Goal: Download file/media: Download file/media

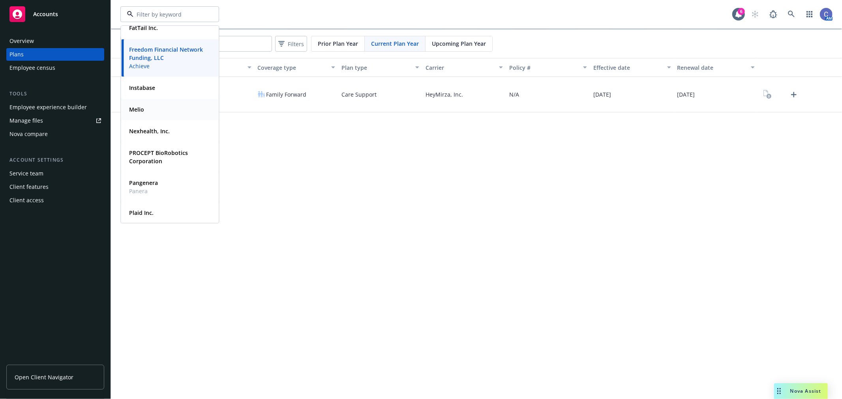
scroll to position [88, 0]
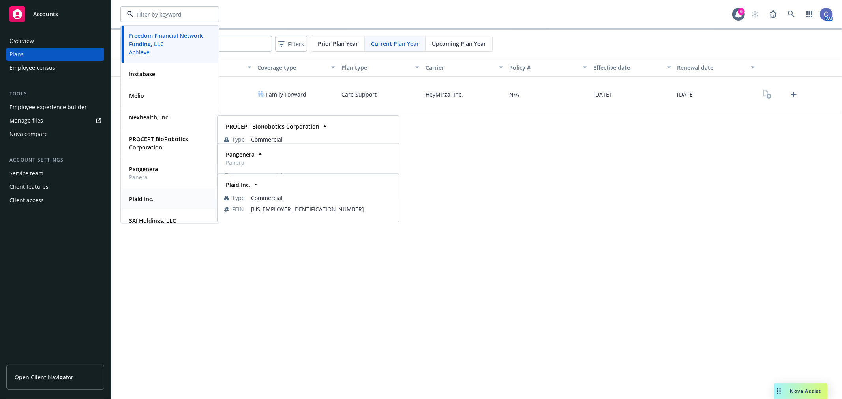
click at [139, 196] on strong "Plaid Inc." at bounding box center [141, 198] width 24 height 7
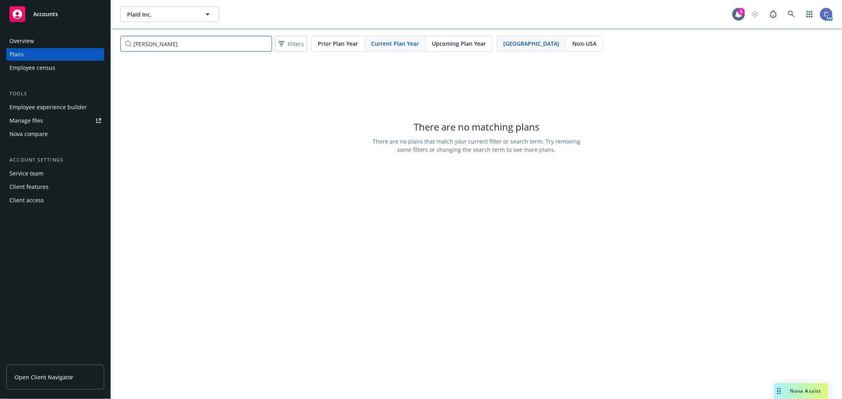
click at [154, 51] on input "[PERSON_NAME]" at bounding box center [196, 44] width 152 height 16
drag, startPoint x: 156, startPoint y: 44, endPoint x: 52, endPoint y: 46, distance: 103.4
click at [52, 46] on div "Accounts Overview Plans Employee census Tools Employee experience builder Manag…" at bounding box center [421, 199] width 842 height 399
type input "guardian"
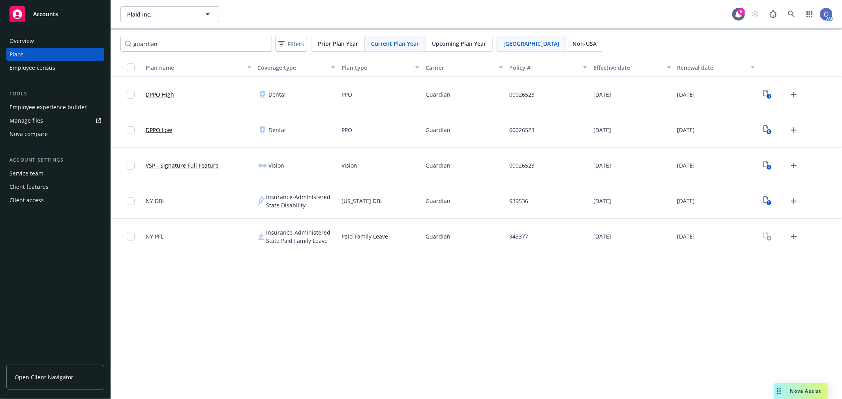
click at [444, 45] on span "Upcoming Plan Year" at bounding box center [459, 43] width 54 height 8
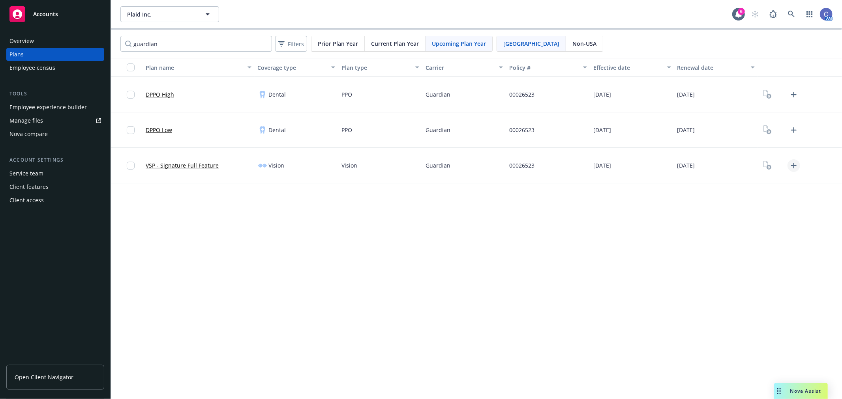
click at [790, 165] on icon "Upload Plan Documents" at bounding box center [793, 165] width 9 height 9
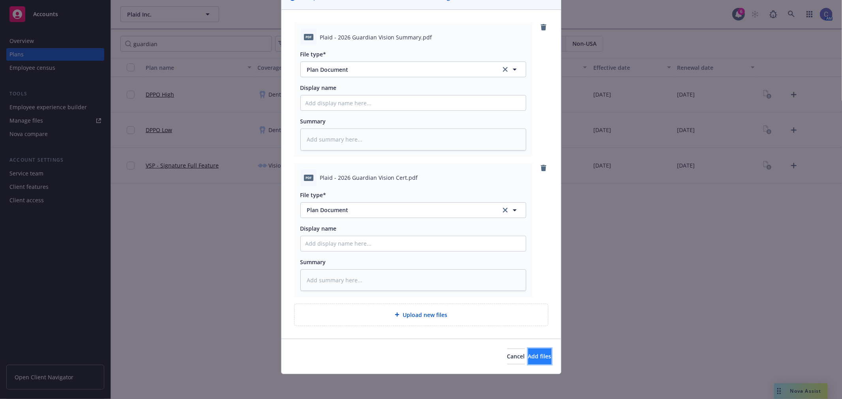
click at [528, 350] on button "Add files" at bounding box center [539, 357] width 23 height 16
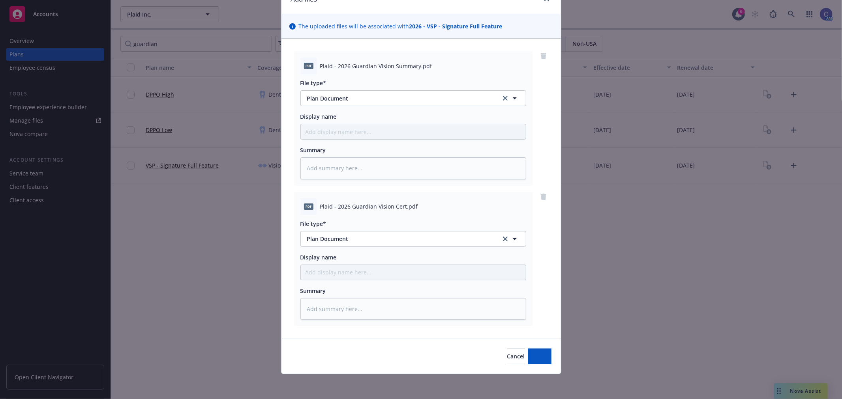
scroll to position [0, 0]
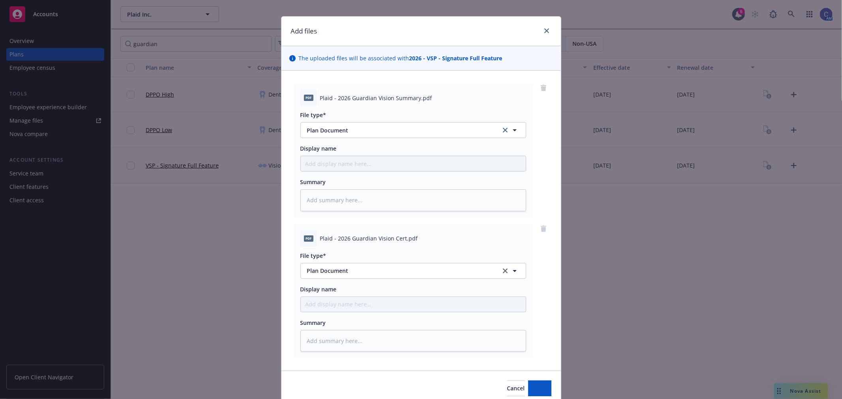
click at [789, 132] on div "Add files The uploaded files will be associated with 2026 - VSP - Signature Ful…" at bounding box center [421, 199] width 842 height 399
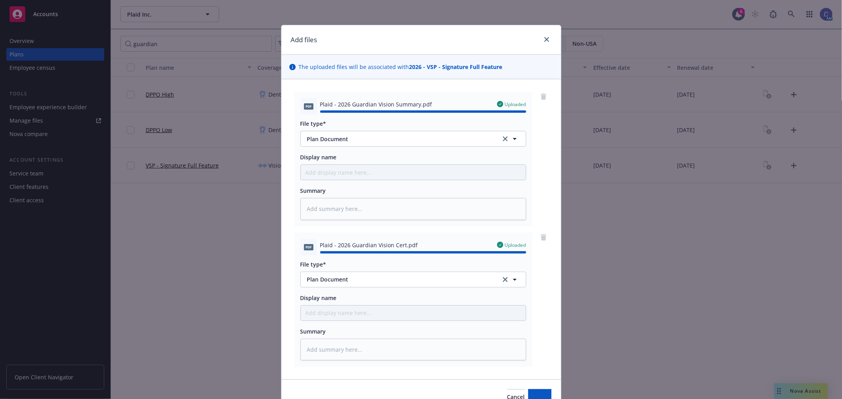
scroll to position [0, 0]
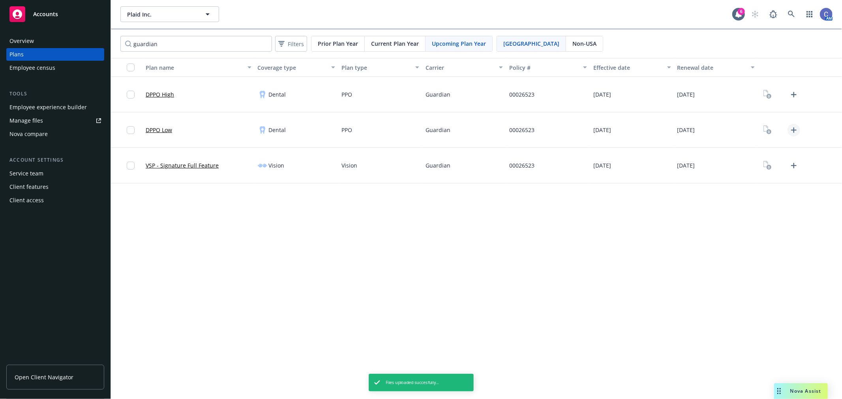
click at [793, 129] on icon "Upload Plan Documents" at bounding box center [794, 130] width 6 height 6
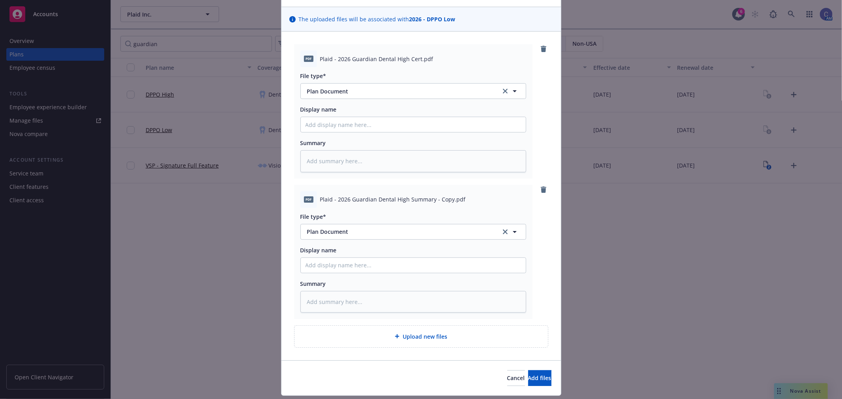
scroll to position [70, 0]
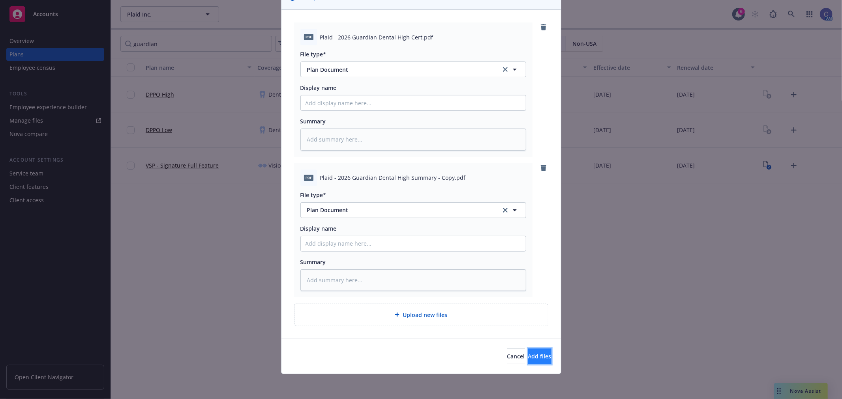
click at [528, 357] on span "Add files" at bounding box center [539, 356] width 23 height 7
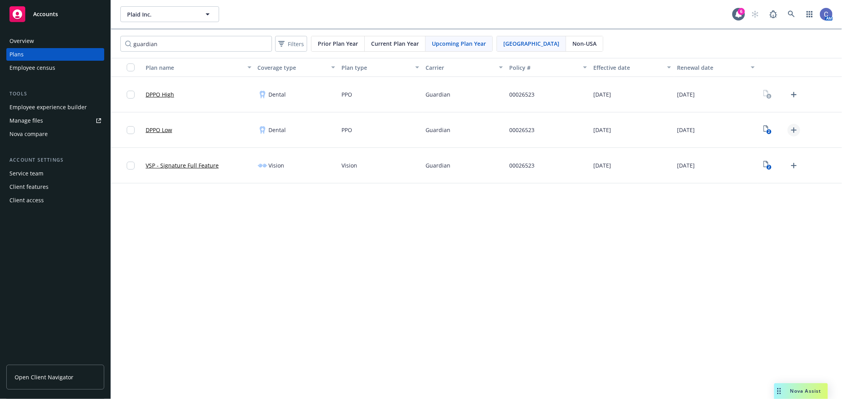
click at [795, 129] on icon "Upload Plan Documents" at bounding box center [793, 129] width 9 height 9
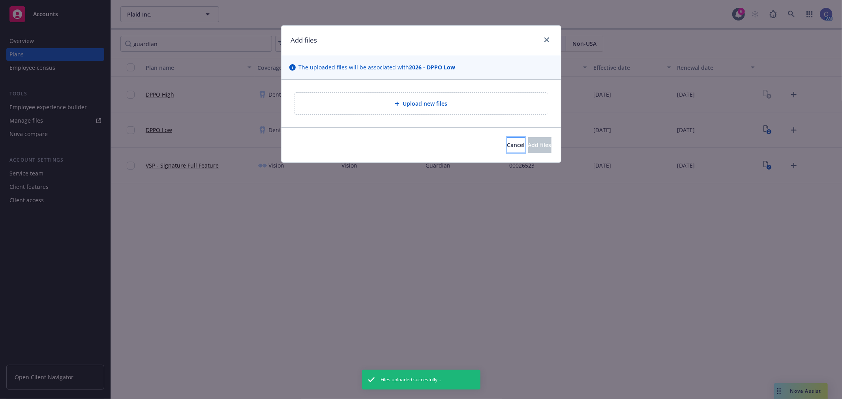
click at [507, 145] on span "Cancel" at bounding box center [516, 144] width 18 height 7
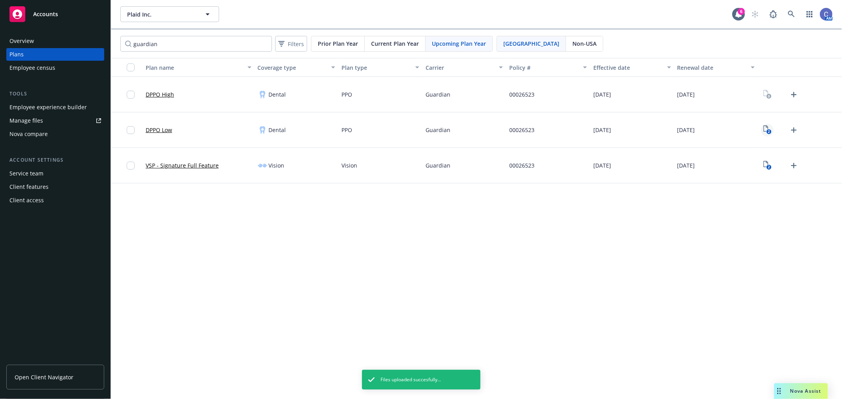
click at [767, 129] on icon "View Plan Documents" at bounding box center [765, 128] width 5 height 6
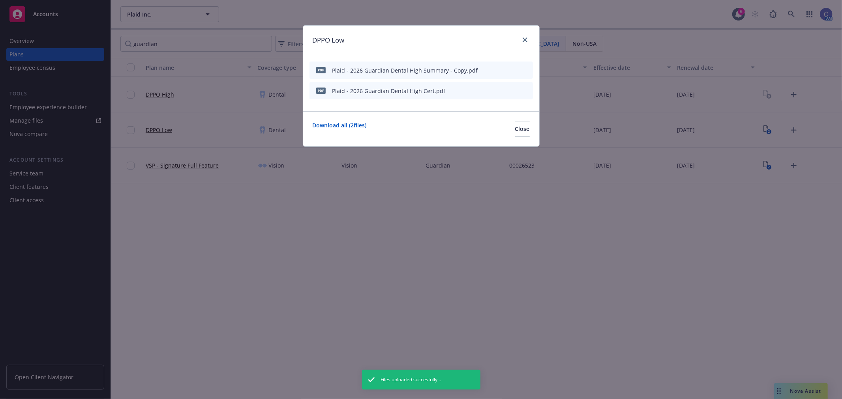
click at [525, 68] on icon "archive file" at bounding box center [526, 70] width 6 height 6
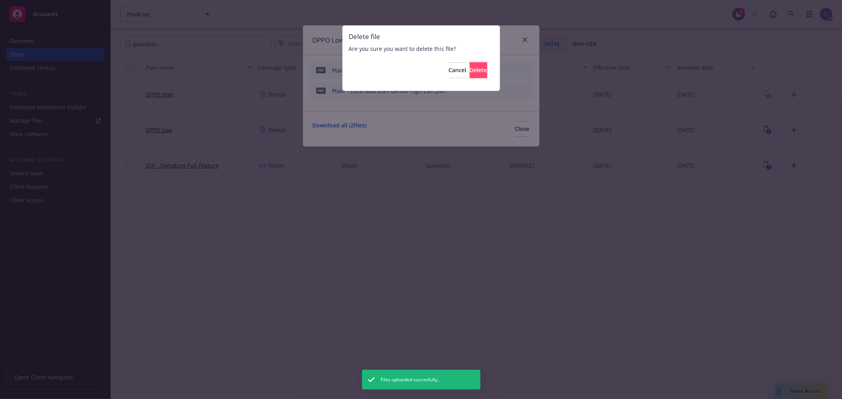
drag, startPoint x: 478, startPoint y: 74, endPoint x: 511, endPoint y: 92, distance: 37.2
click at [478, 74] on button "Delete" at bounding box center [477, 70] width 17 height 16
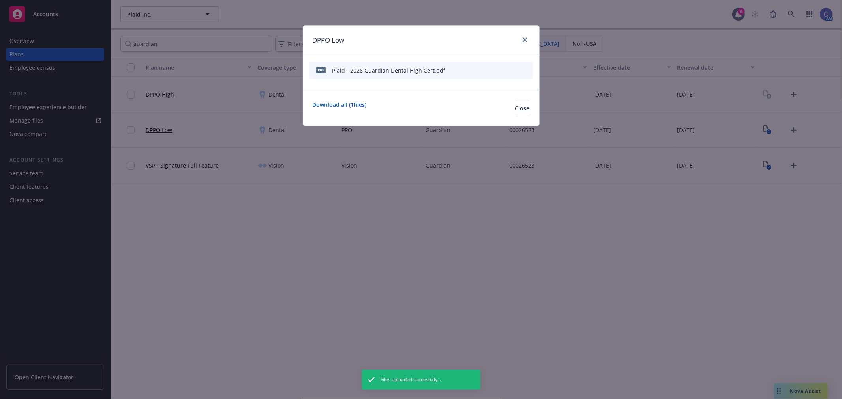
click at [525, 72] on icon "archive file" at bounding box center [526, 70] width 6 height 6
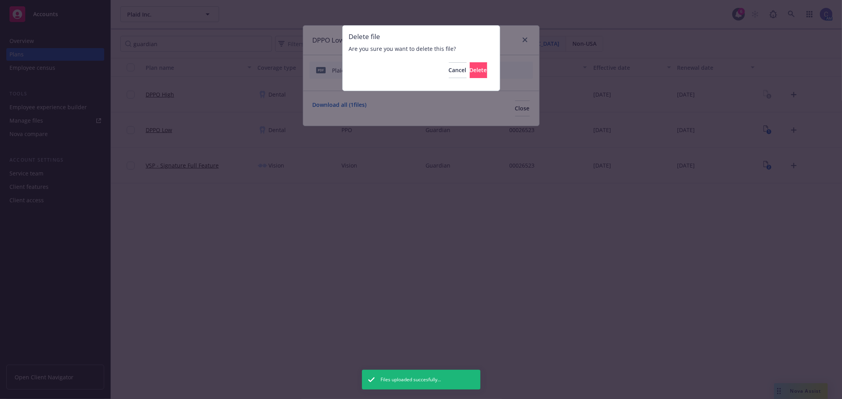
drag, startPoint x: 511, startPoint y: 111, endPoint x: 565, endPoint y: 110, distance: 54.9
click at [511, 111] on div "Delete file Are you sure you want to delete this file? Cancel Delete" at bounding box center [421, 199] width 842 height 399
click at [469, 71] on span "Delete" at bounding box center [477, 69] width 17 height 7
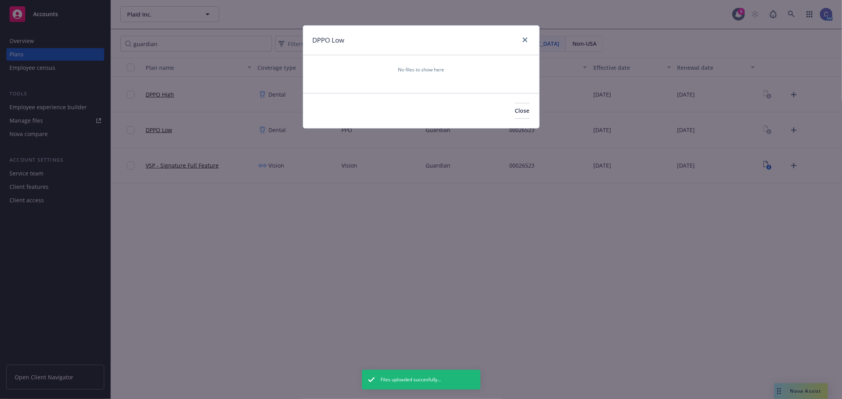
click at [792, 96] on div "DPPO Low No files to show here Close" at bounding box center [421, 199] width 842 height 399
click at [515, 105] on button "Close" at bounding box center [522, 111] width 15 height 16
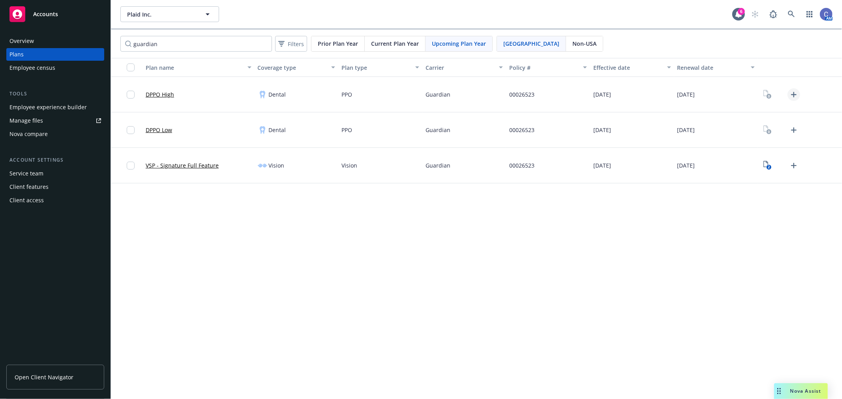
click at [791, 91] on icon "Upload Plan Documents" at bounding box center [793, 94] width 9 height 9
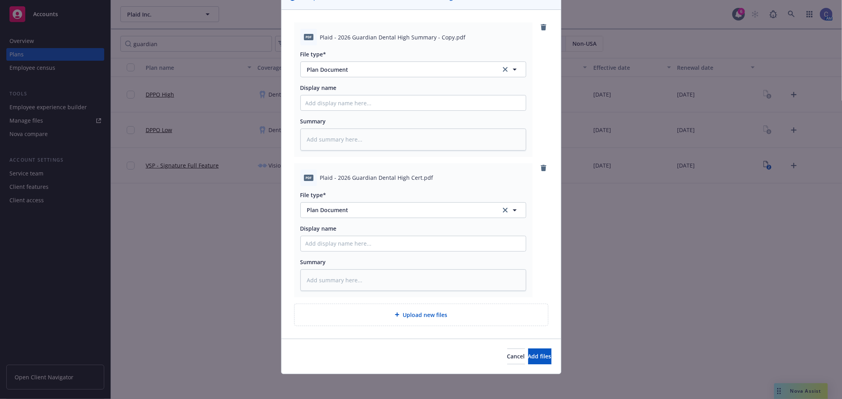
click at [511, 365] on div "Cancel Add files" at bounding box center [420, 356] width 279 height 35
click at [528, 357] on span "Add files" at bounding box center [539, 356] width 23 height 7
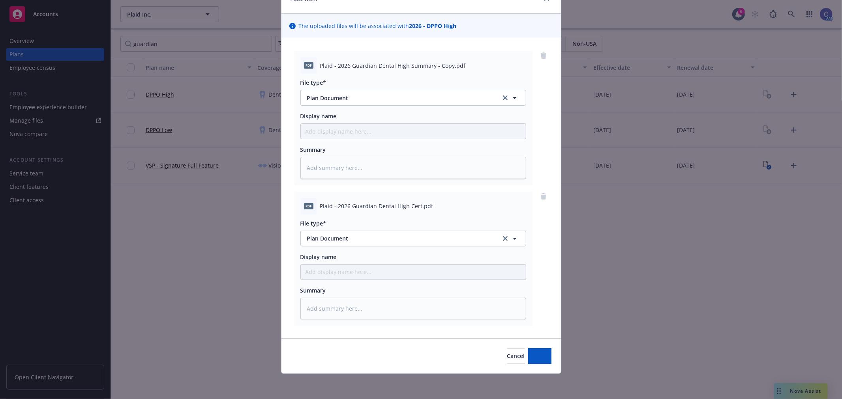
scroll to position [41, 0]
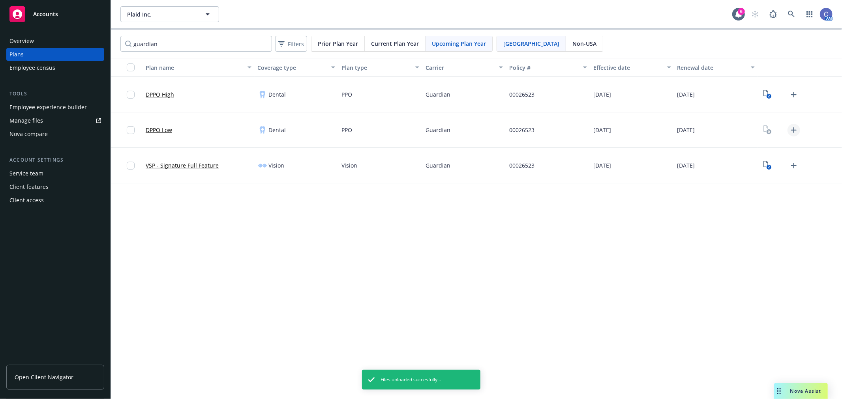
click at [793, 134] on icon "Upload Plan Documents" at bounding box center [793, 129] width 9 height 9
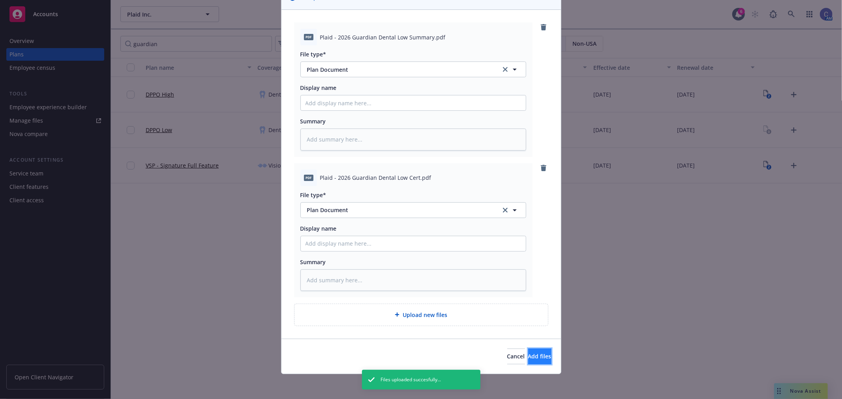
click at [533, 353] on span "Add files" at bounding box center [539, 356] width 23 height 7
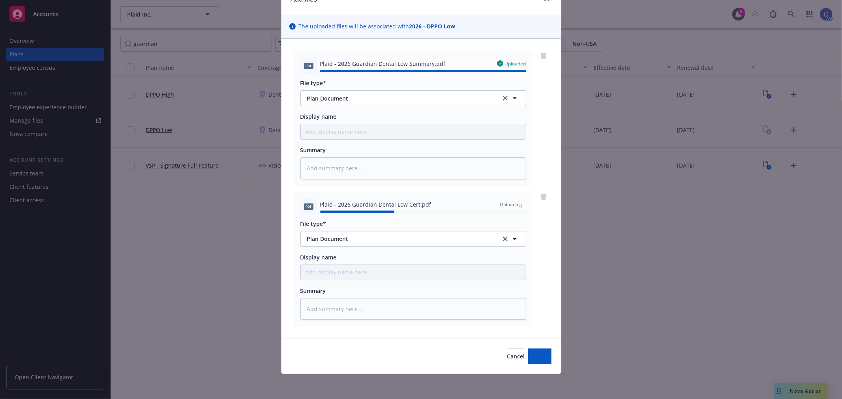
type textarea "x"
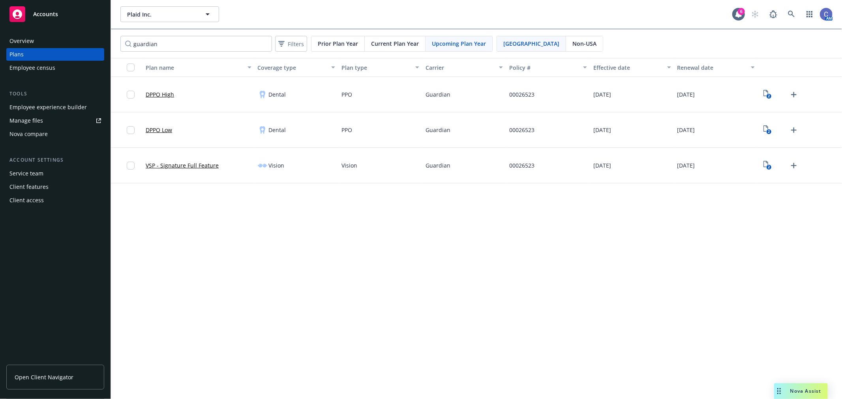
click at [34, 381] on span "Open Client Navigator" at bounding box center [44, 377] width 59 height 8
click at [176, 51] on input "guardian" at bounding box center [196, 44] width 152 height 16
drag, startPoint x: 176, startPoint y: 48, endPoint x: 83, endPoint y: 41, distance: 93.7
click at [74, 32] on div "Accounts Overview Plans Employee census Tools Employee experience builder Manag…" at bounding box center [421, 199] width 842 height 399
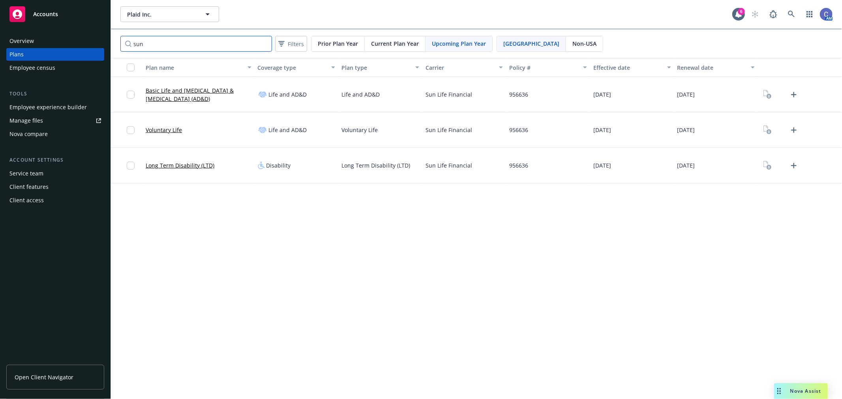
type input "sun"
click at [389, 37] on div "Current Plan Year" at bounding box center [395, 43] width 61 height 15
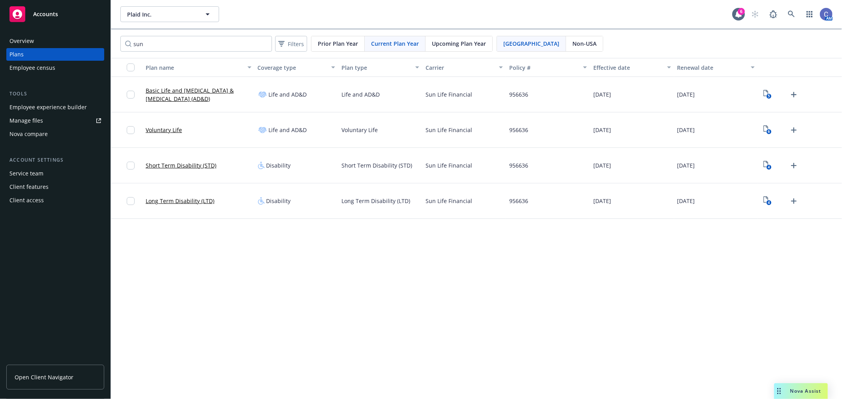
click at [772, 134] on div "6" at bounding box center [780, 130] width 39 height 13
click at [767, 131] on rect "View Plan Documents" at bounding box center [768, 131] width 5 height 5
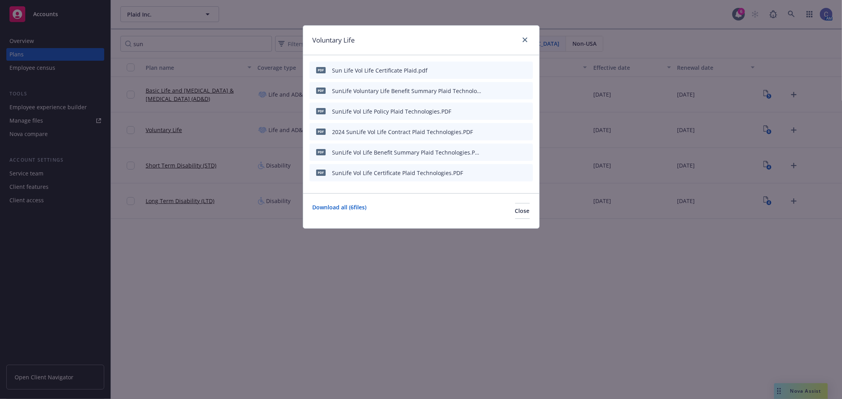
click at [503, 152] on icon "download file" at bounding box center [499, 152] width 6 height 6
drag, startPoint x: 503, startPoint y: 86, endPoint x: 512, endPoint y: 93, distance: 11.5
click at [512, 93] on div at bounding box center [506, 90] width 45 height 9
click at [511, 89] on icon "preview file" at bounding box center [512, 91] width 7 height 6
click at [501, 150] on icon "download file" at bounding box center [499, 152] width 6 height 6
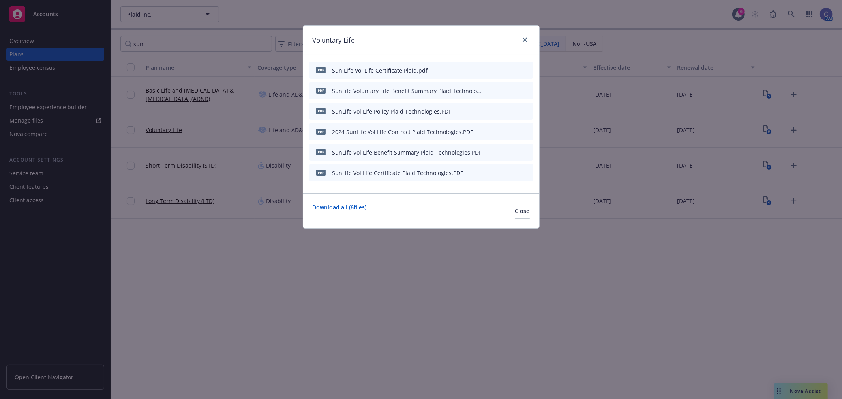
drag, startPoint x: 170, startPoint y: 272, endPoint x: 222, endPoint y: 242, distance: 60.3
click at [170, 272] on div "Voluntary Life pdf Sun Life Vol Life Certificate Plaid.pdf PDF SunLife Voluntar…" at bounding box center [421, 199] width 842 height 399
click at [498, 89] on icon "download file" at bounding box center [499, 89] width 5 height 5
click at [366, 36] on div "Voluntary Life" at bounding box center [421, 41] width 236 height 30
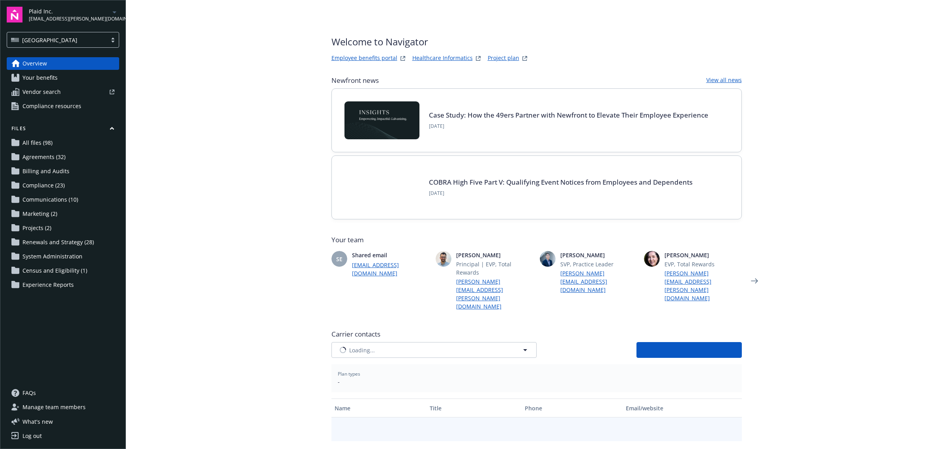
type input "Anthem Blue Cross"
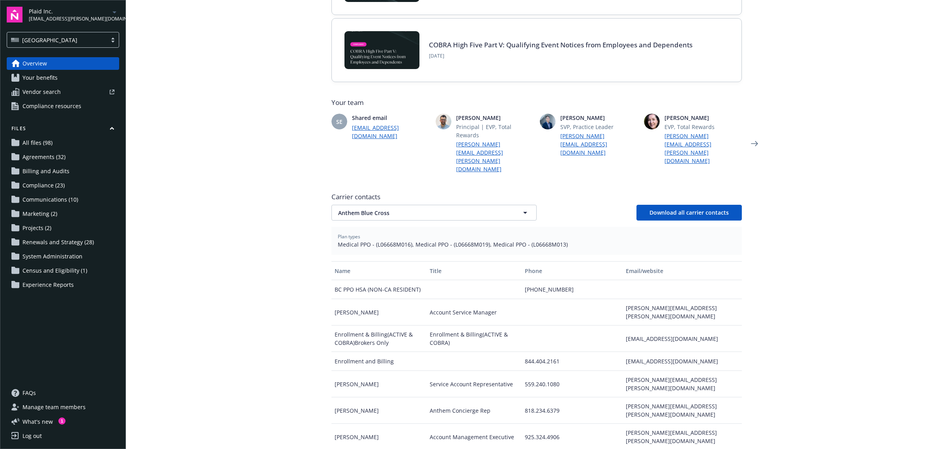
scroll to position [148, 0]
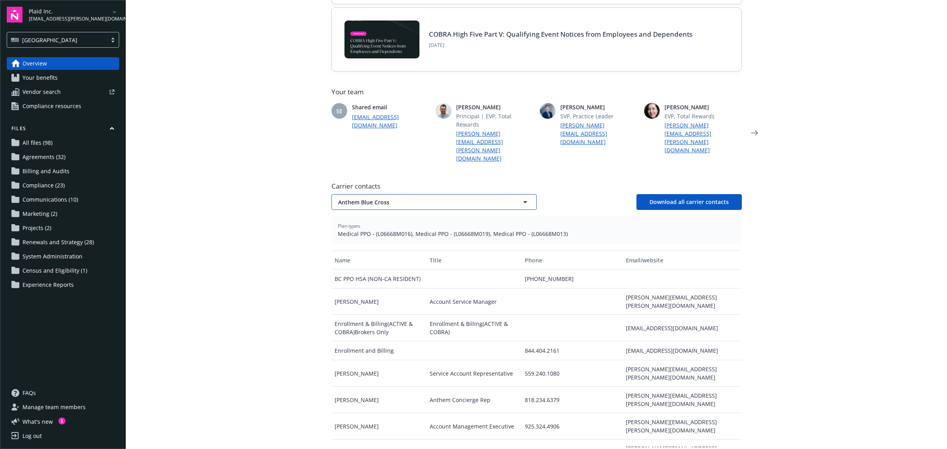
click at [525, 197] on icon "button" at bounding box center [524, 201] width 9 height 9
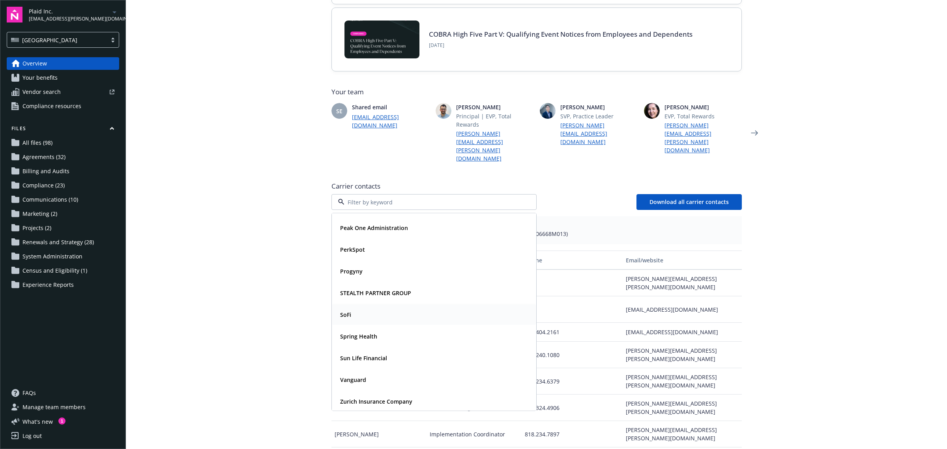
scroll to position [193, 0]
click at [356, 353] on strong "Sun Life Financial" at bounding box center [363, 356] width 47 height 7
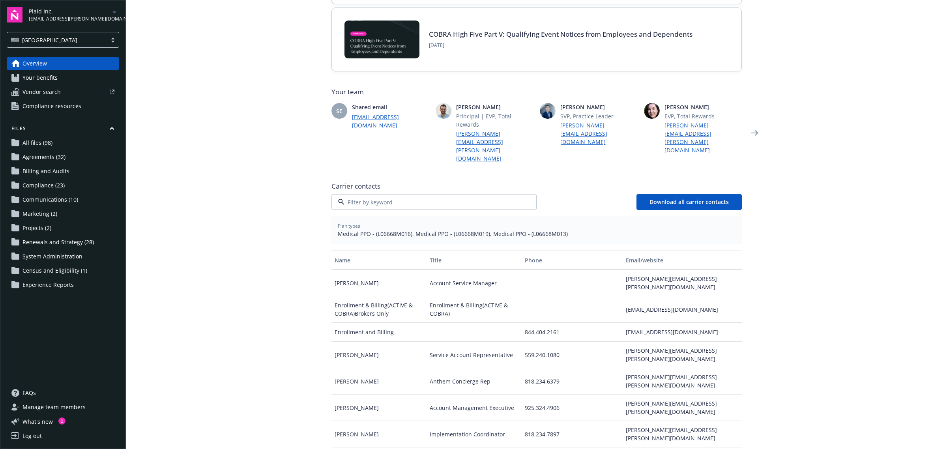
scroll to position [0, 0]
